Goal: Book appointment/travel/reservation

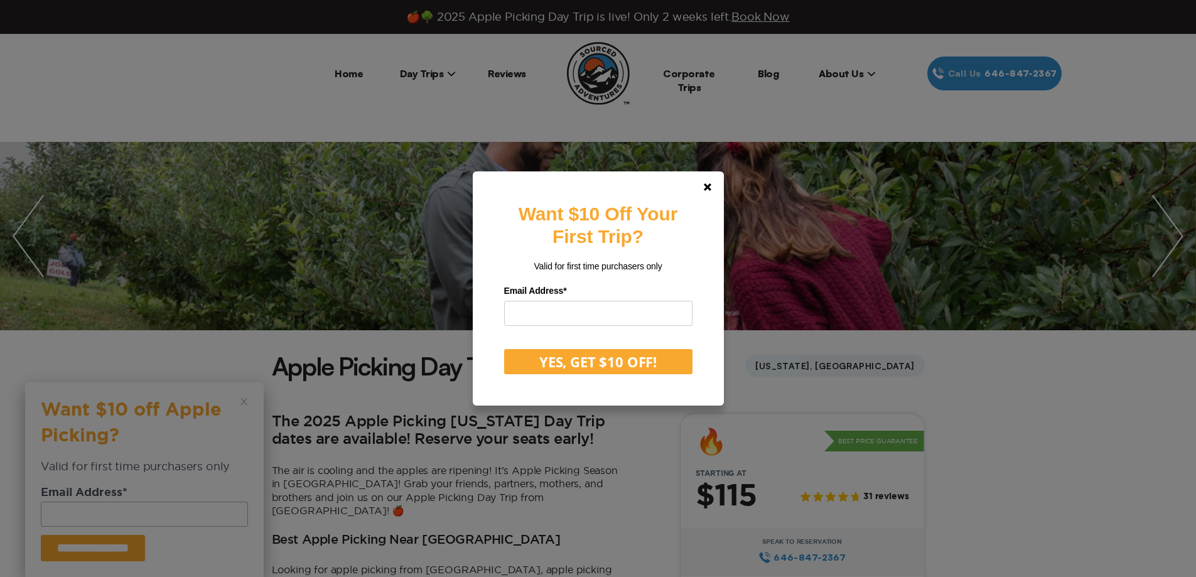
click at [1161, 243] on div "Want $10 Off Your First Trip? Valid for first time purchasers only Email Addres…" at bounding box center [598, 288] width 1196 height 577
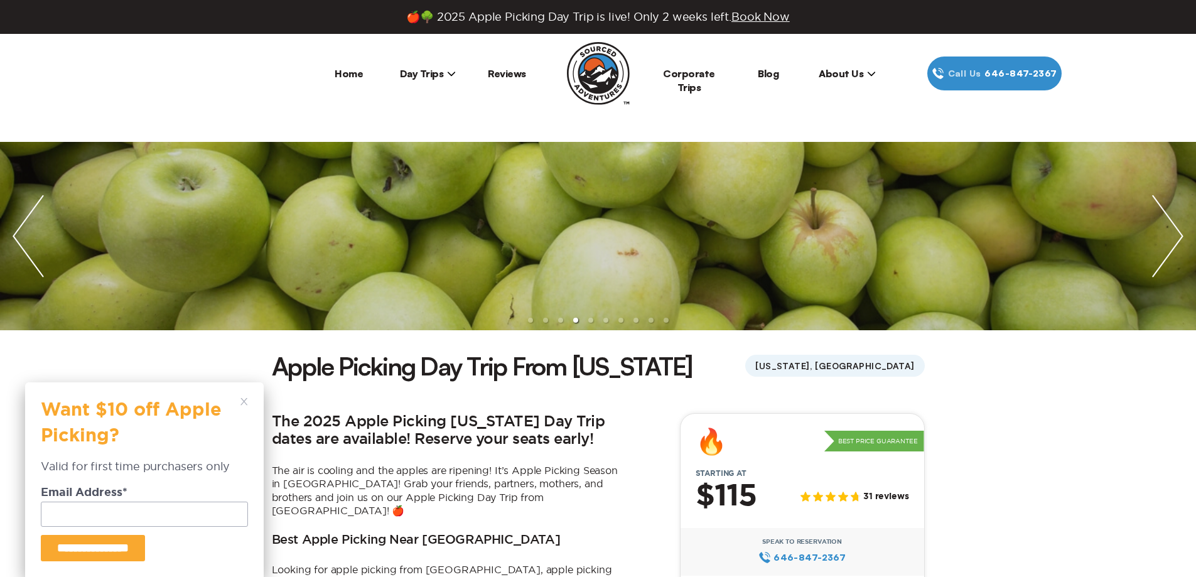
click at [1149, 257] on img "next slide / item" at bounding box center [1168, 236] width 57 height 188
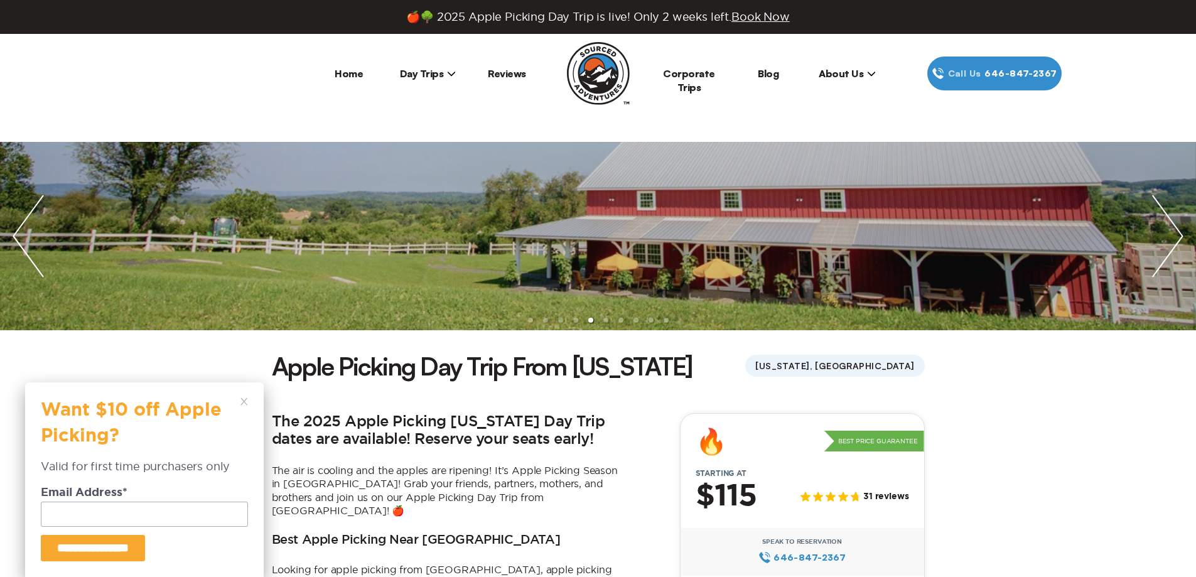
click at [1149, 257] on img "next slide / item" at bounding box center [1168, 236] width 57 height 188
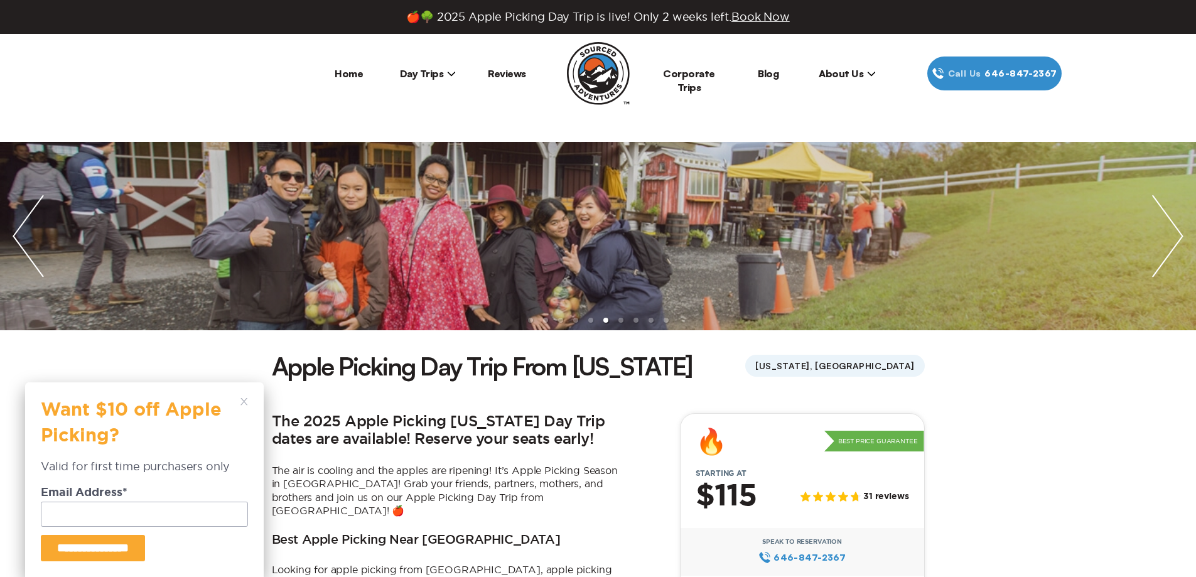
click at [1149, 257] on img "next slide / item" at bounding box center [1168, 236] width 57 height 188
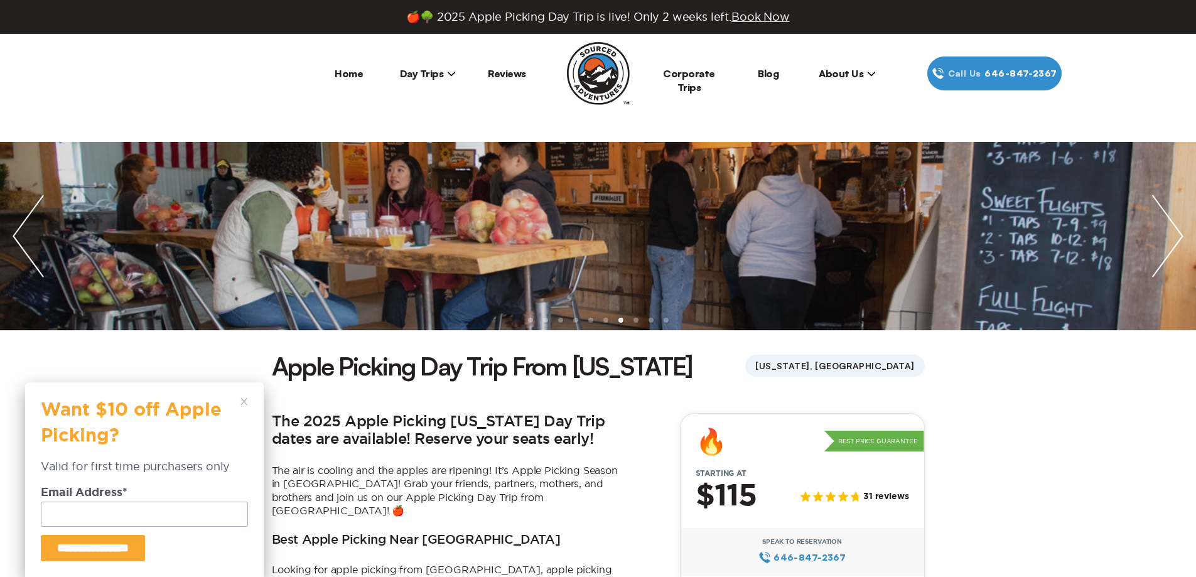
click at [1149, 257] on img "next slide / item" at bounding box center [1168, 236] width 57 height 188
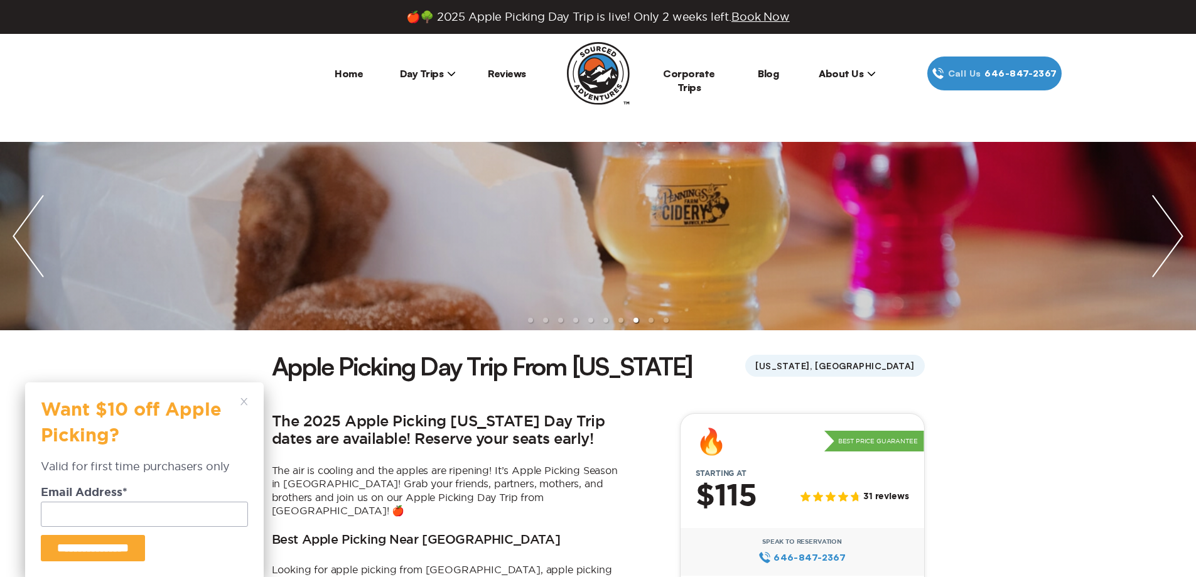
click at [1149, 258] on img "next slide / item" at bounding box center [1168, 236] width 57 height 188
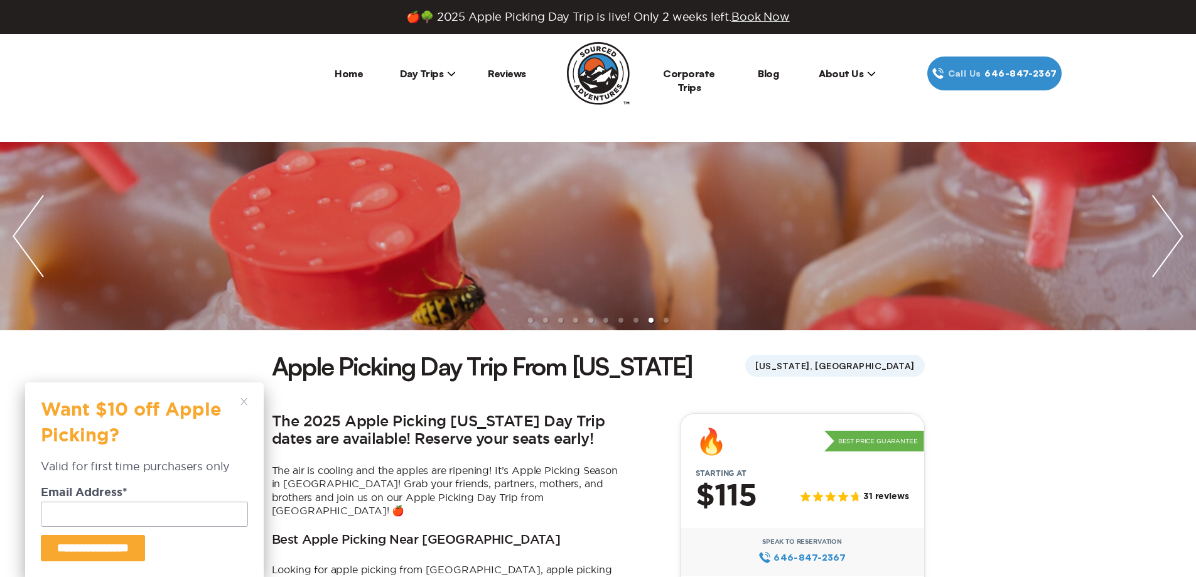
click at [1148, 258] on img "next slide / item" at bounding box center [1168, 236] width 57 height 188
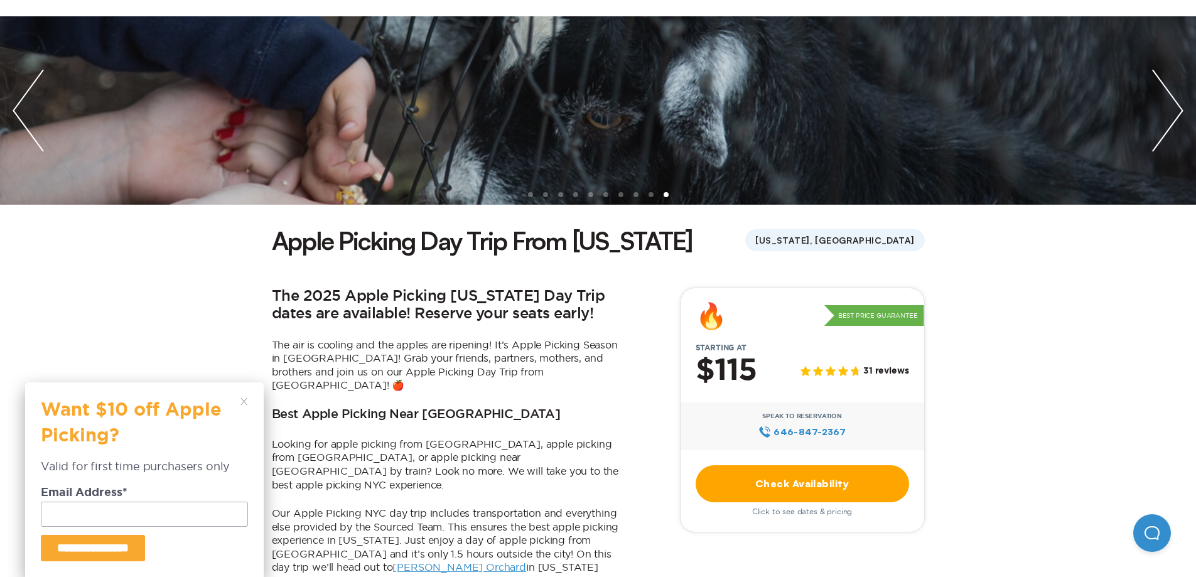
click at [245, 405] on icon at bounding box center [245, 402] width 8 height 8
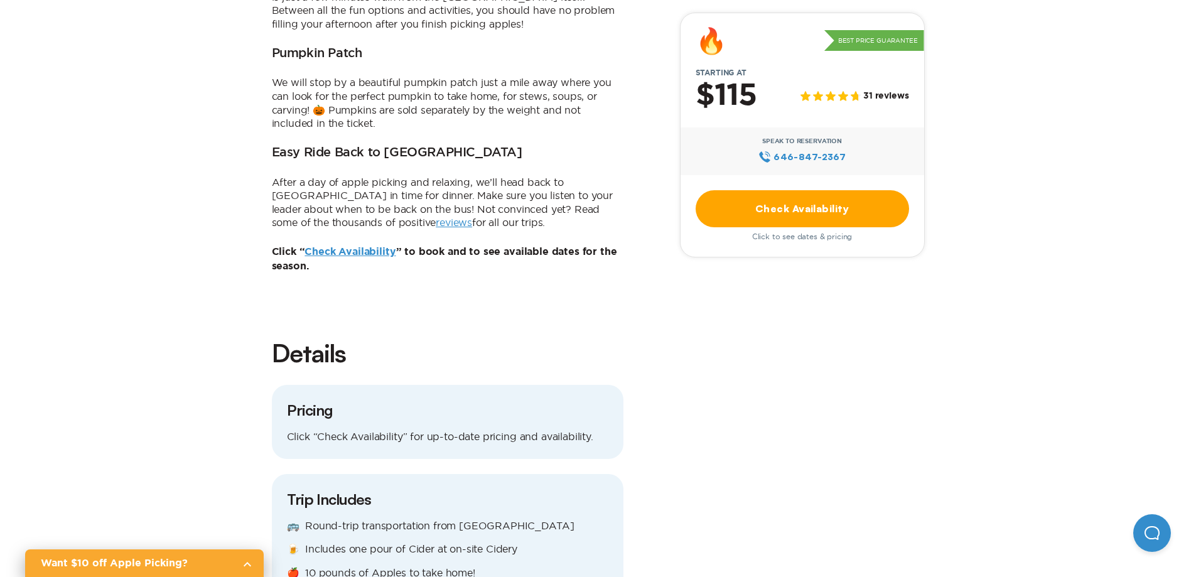
scroll to position [879, 0]
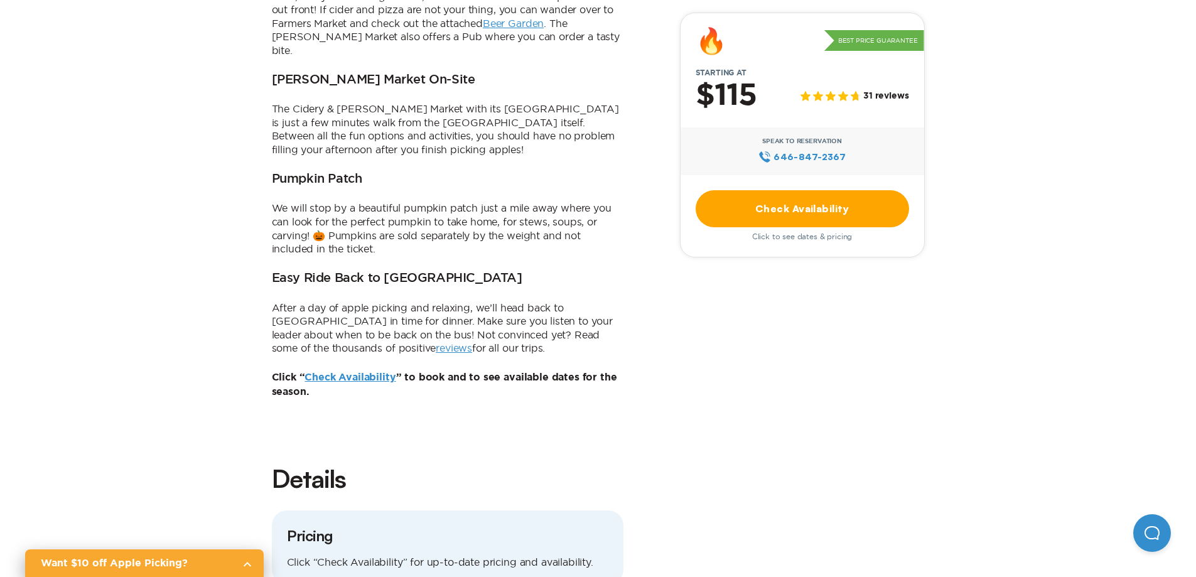
click at [375, 372] on link "Check Availability" at bounding box center [350, 377] width 91 height 10
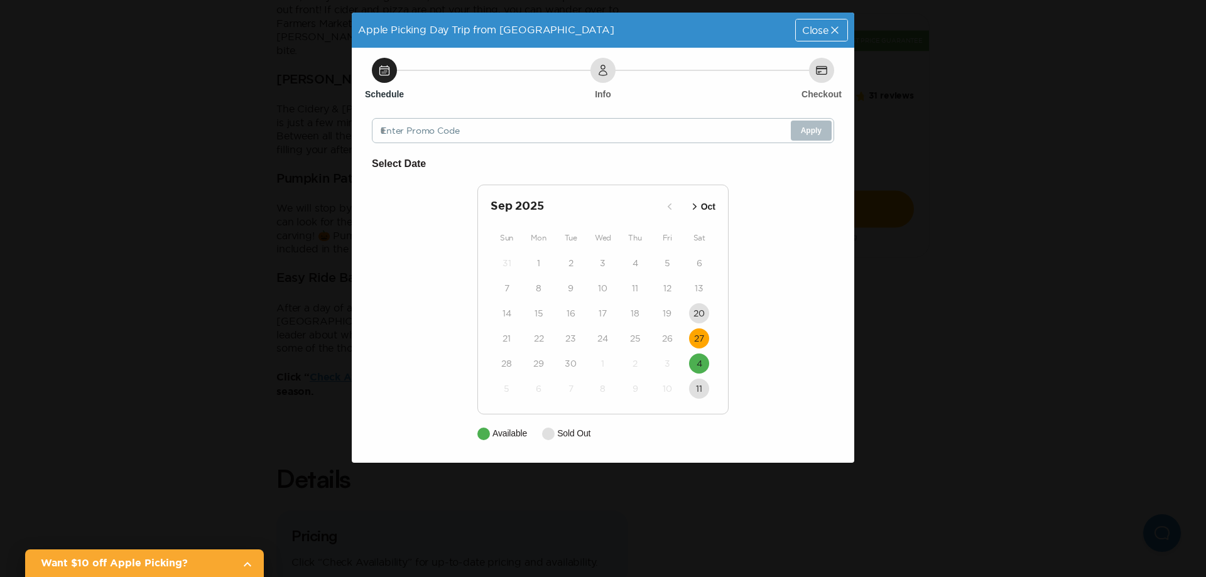
click at [700, 341] on time "27" at bounding box center [699, 338] width 10 height 13
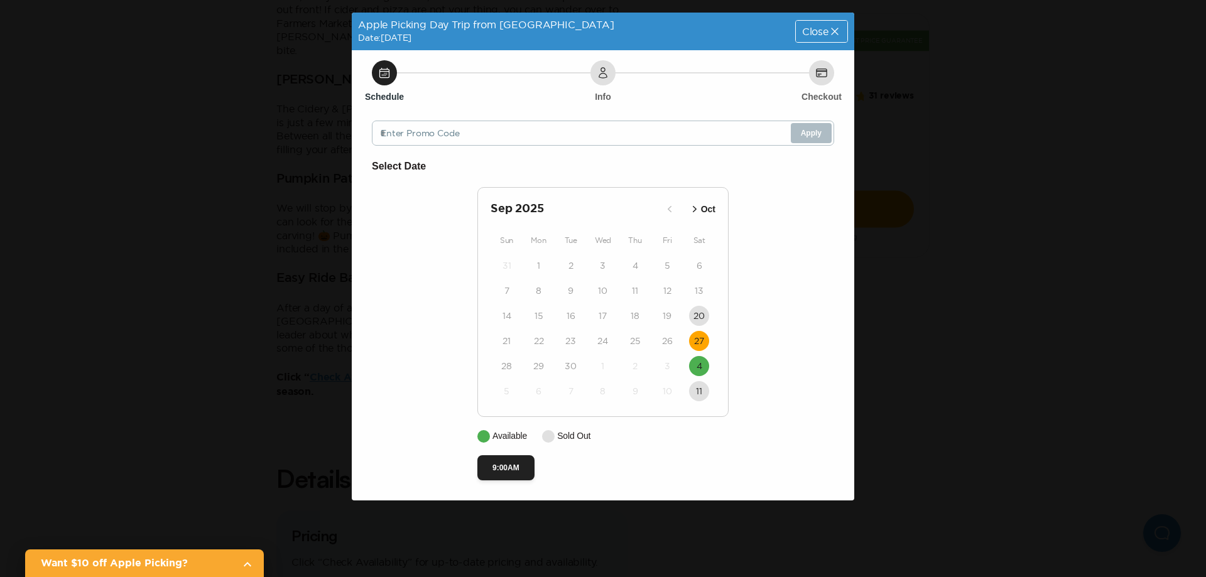
click at [822, 40] on div "Close" at bounding box center [821, 31] width 51 height 21
